Goal: Task Accomplishment & Management: Manage account settings

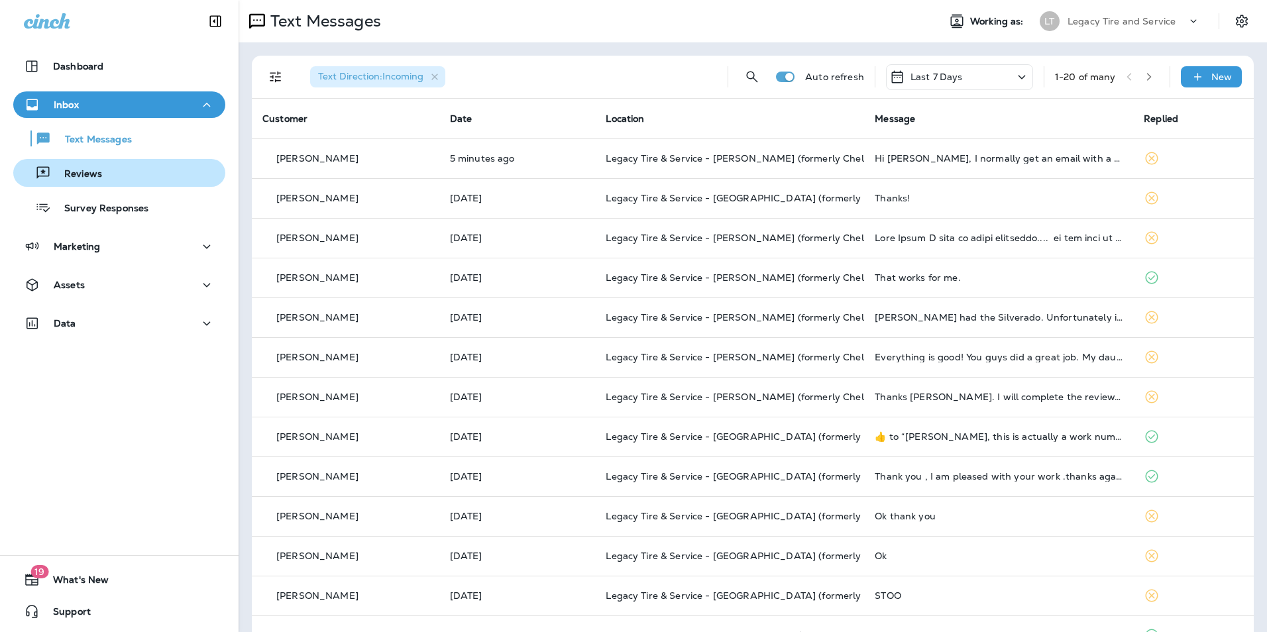
click at [79, 180] on p "Reviews" at bounding box center [76, 174] width 51 height 13
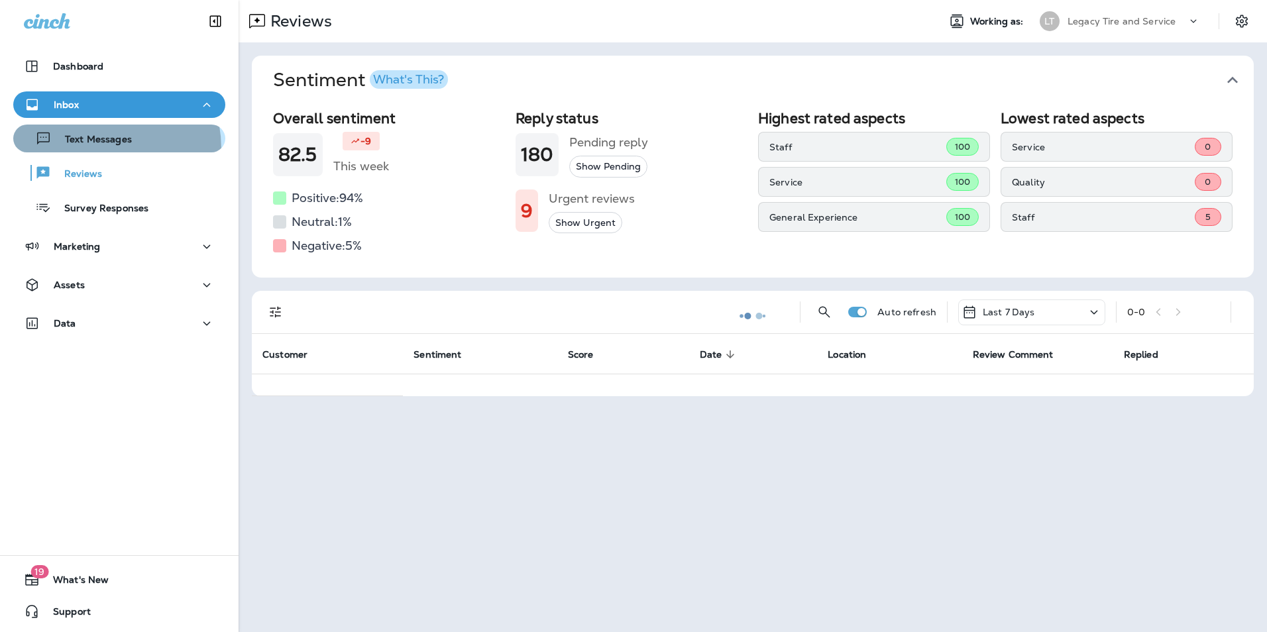
click at [83, 149] on button "Text Messages" at bounding box center [119, 139] width 212 height 28
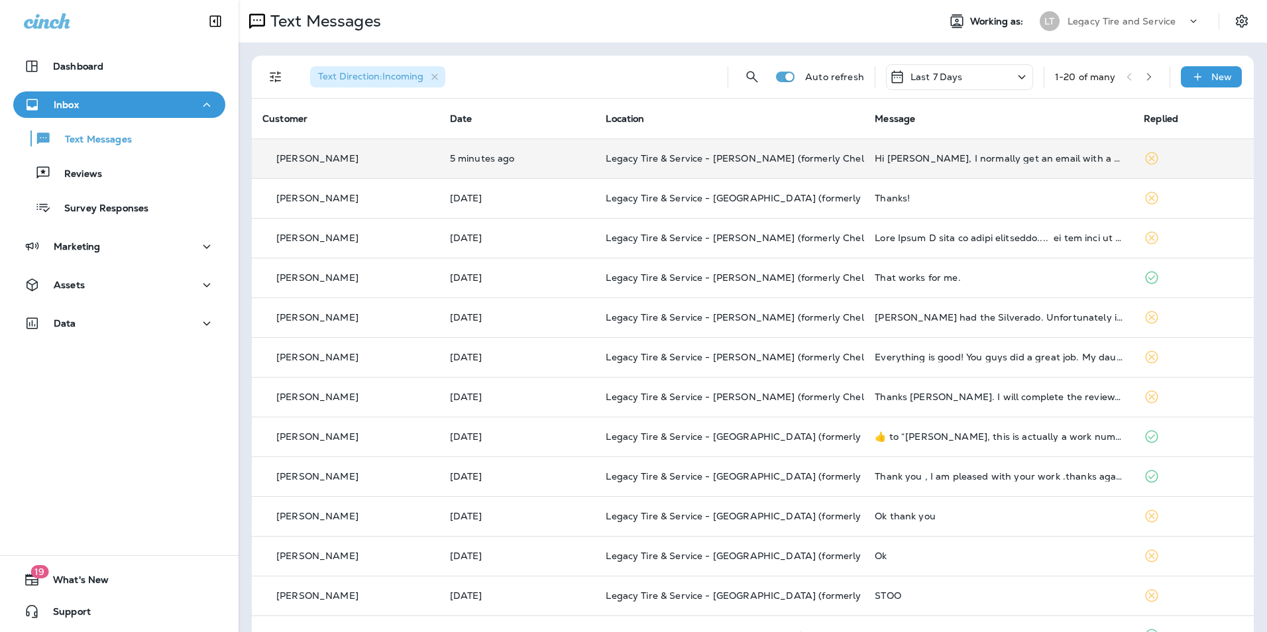
click at [576, 166] on td "5 minutes ago" at bounding box center [517, 158] width 156 height 40
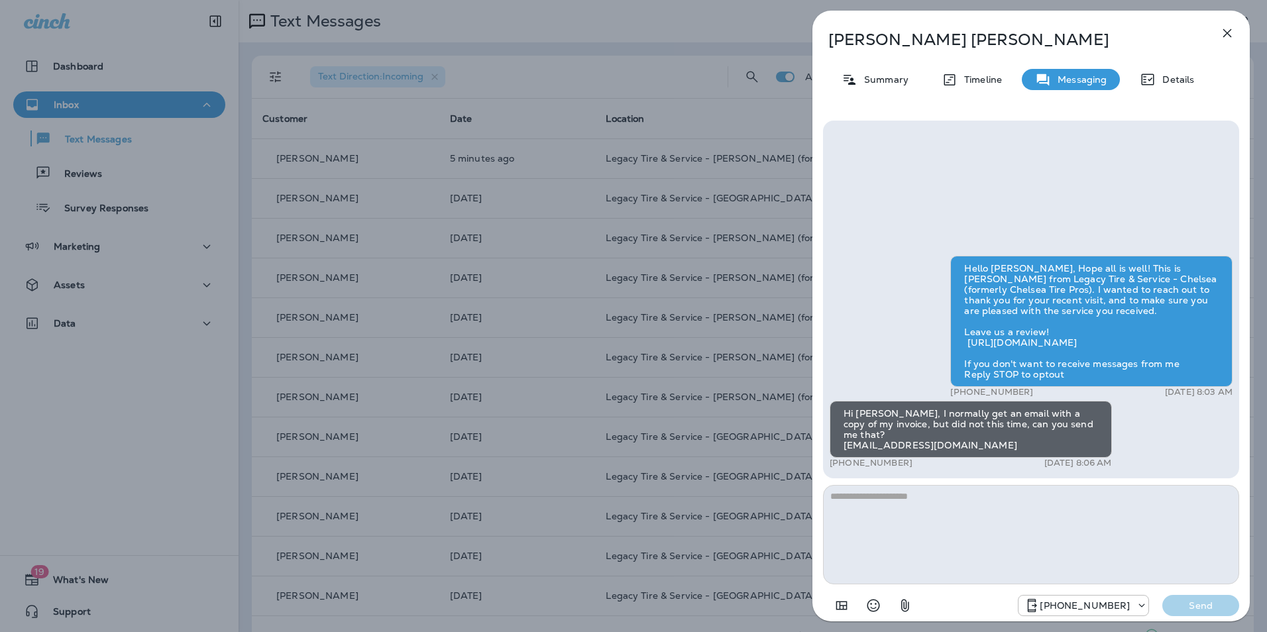
click at [1231, 32] on icon "button" at bounding box center [1227, 33] width 16 height 16
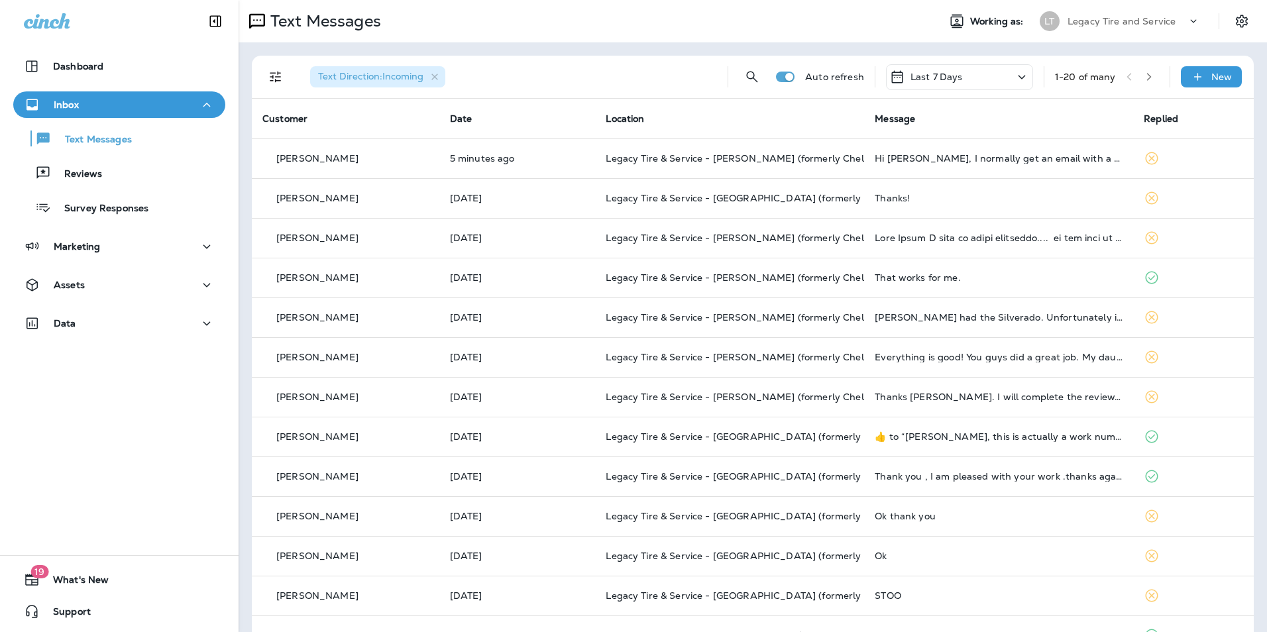
click at [81, 173] on p "Reviews" at bounding box center [76, 174] width 51 height 13
